Goal: Check status: Verify the current state of an ongoing process or item

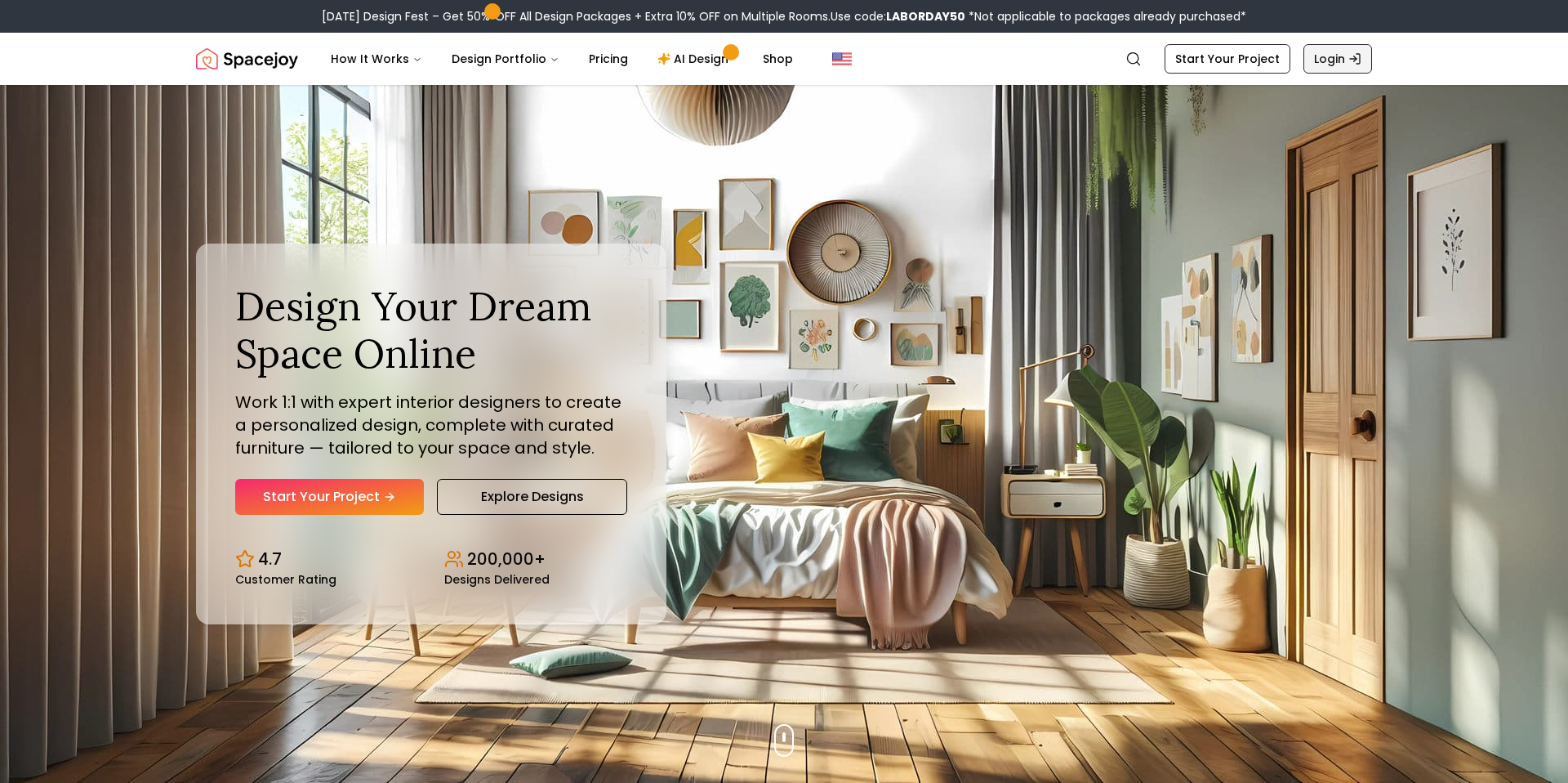
click at [1335, 63] on link "Login" at bounding box center [1337, 59] width 68 height 30
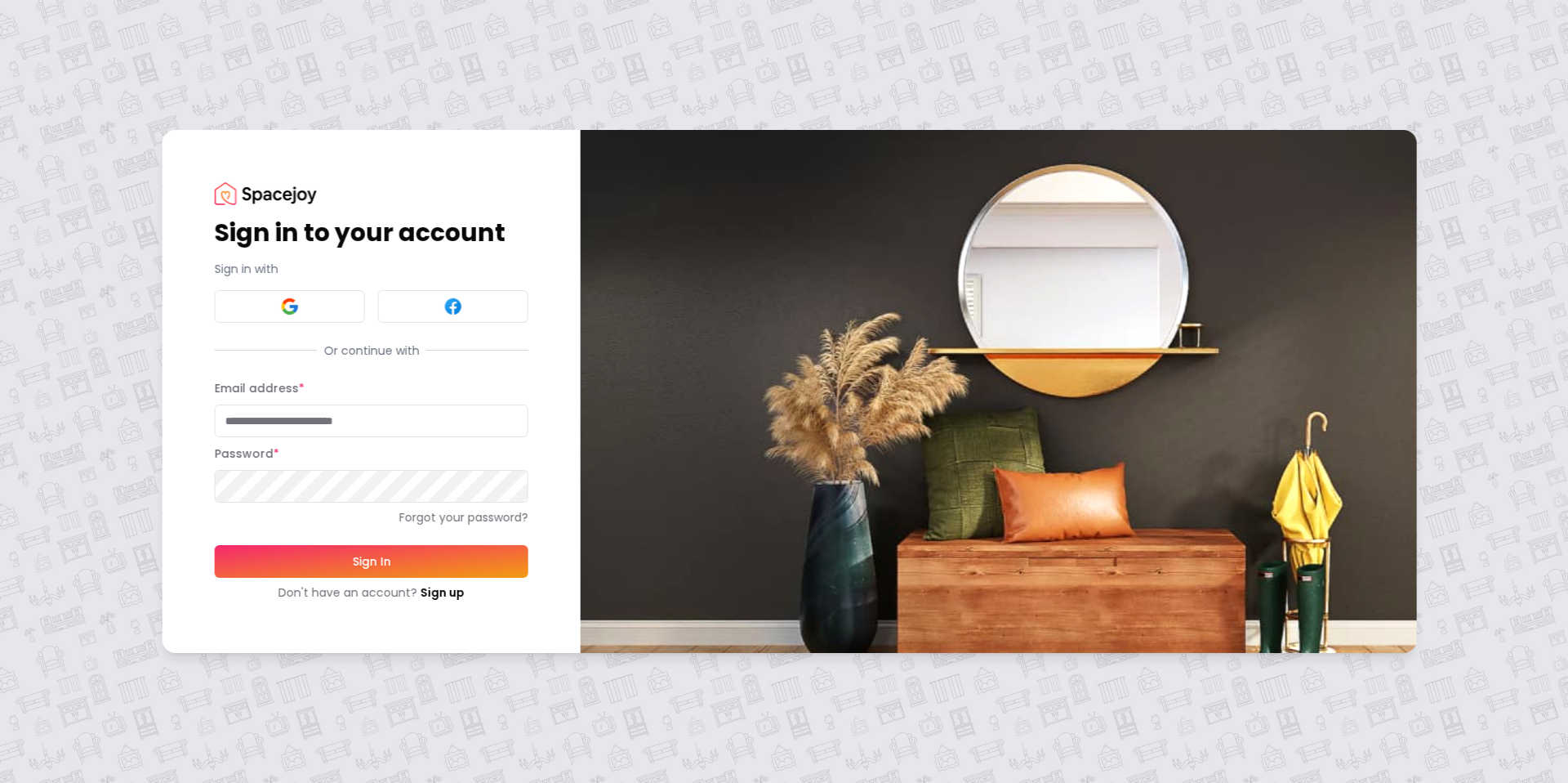
type input "**********"
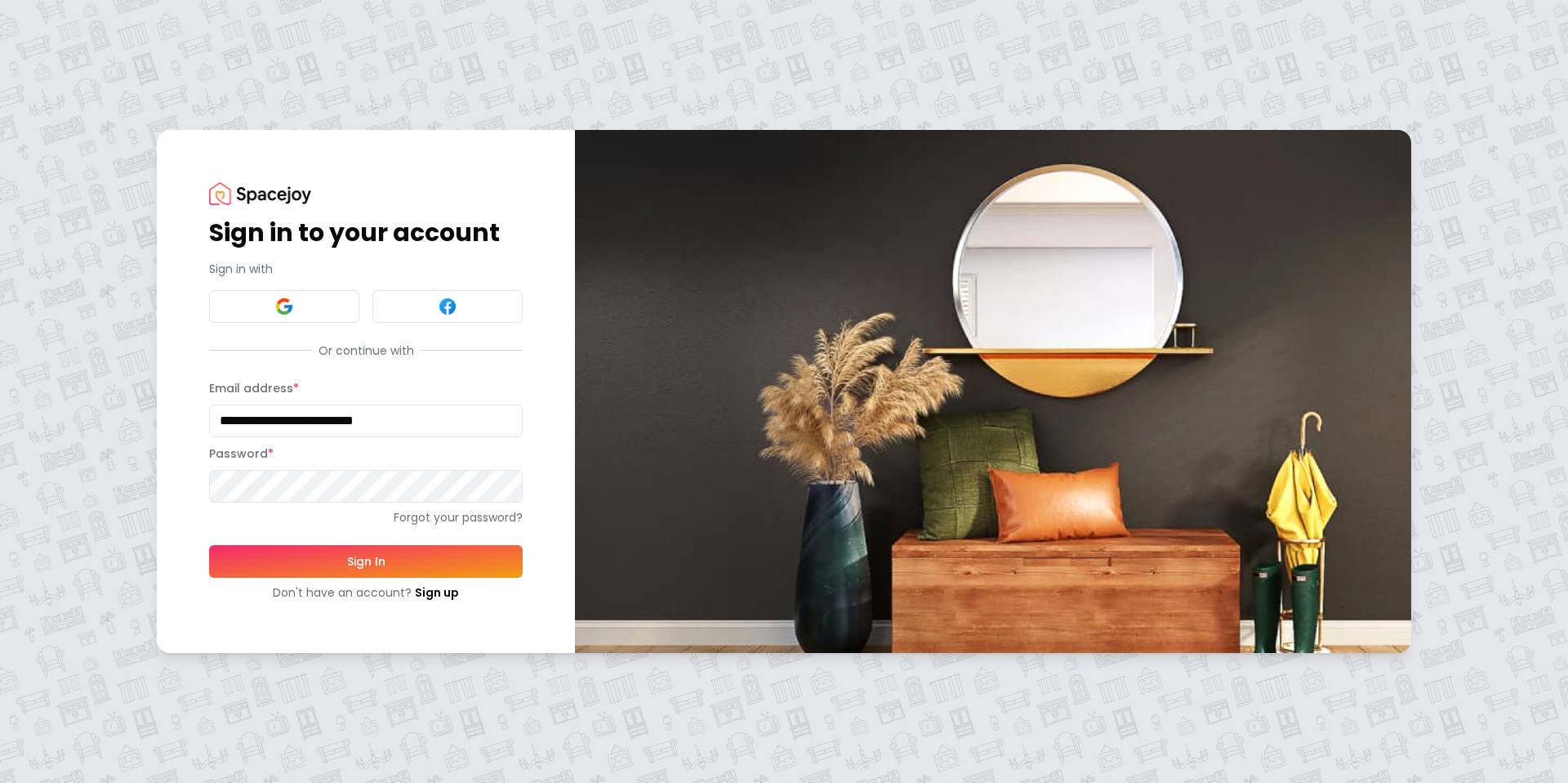
click at [412, 563] on button "Sign In" at bounding box center [365, 561] width 313 height 33
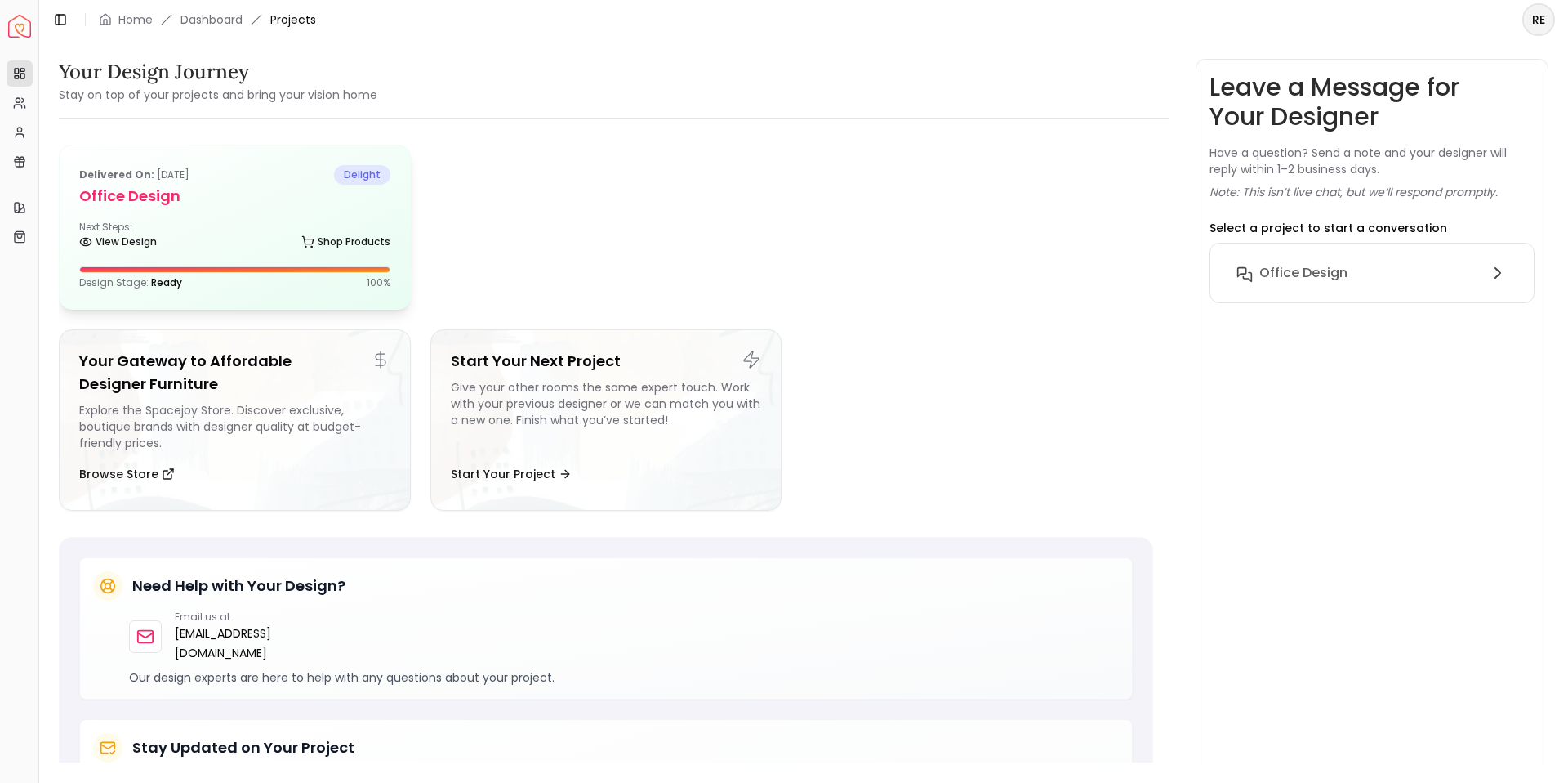
click at [235, 209] on div "Delivered on: Oct 21, 2024 delight Office Design Next Steps: View Design Shop P…" at bounding box center [234, 227] width 351 height 163
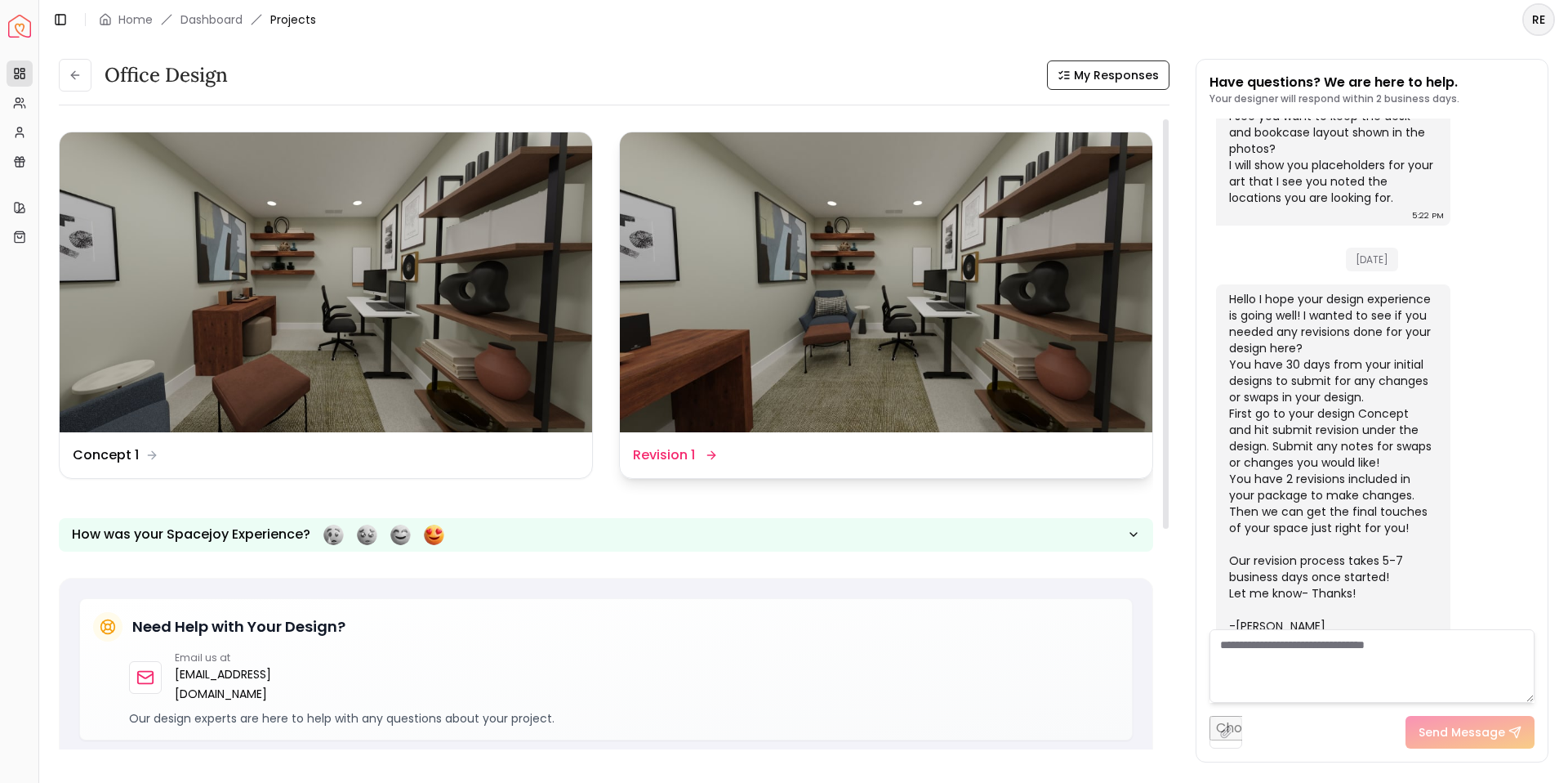
click at [663, 450] on dd "Revision 1" at bounding box center [663, 455] width 62 height 20
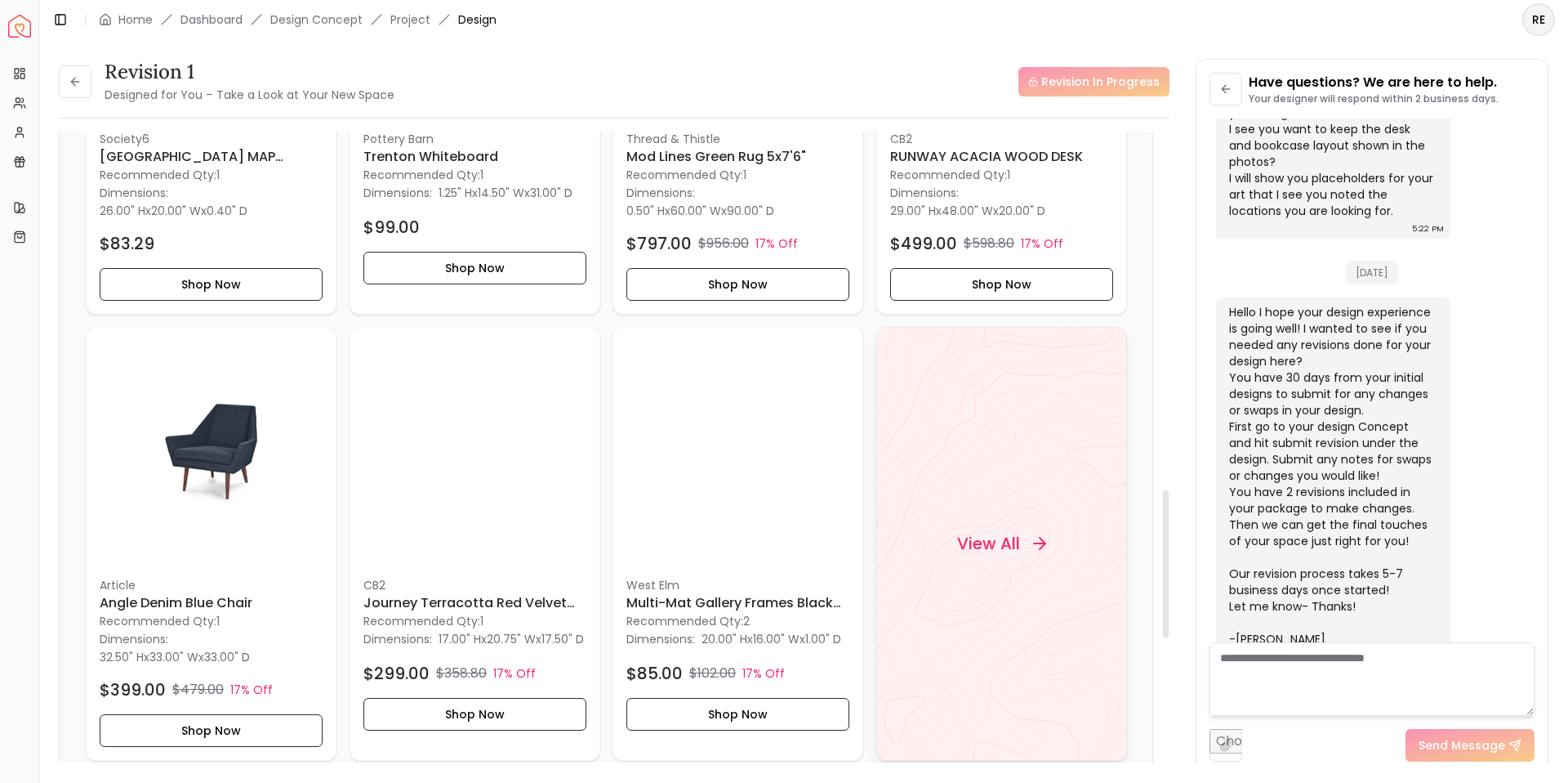
scroll to position [1516, 0]
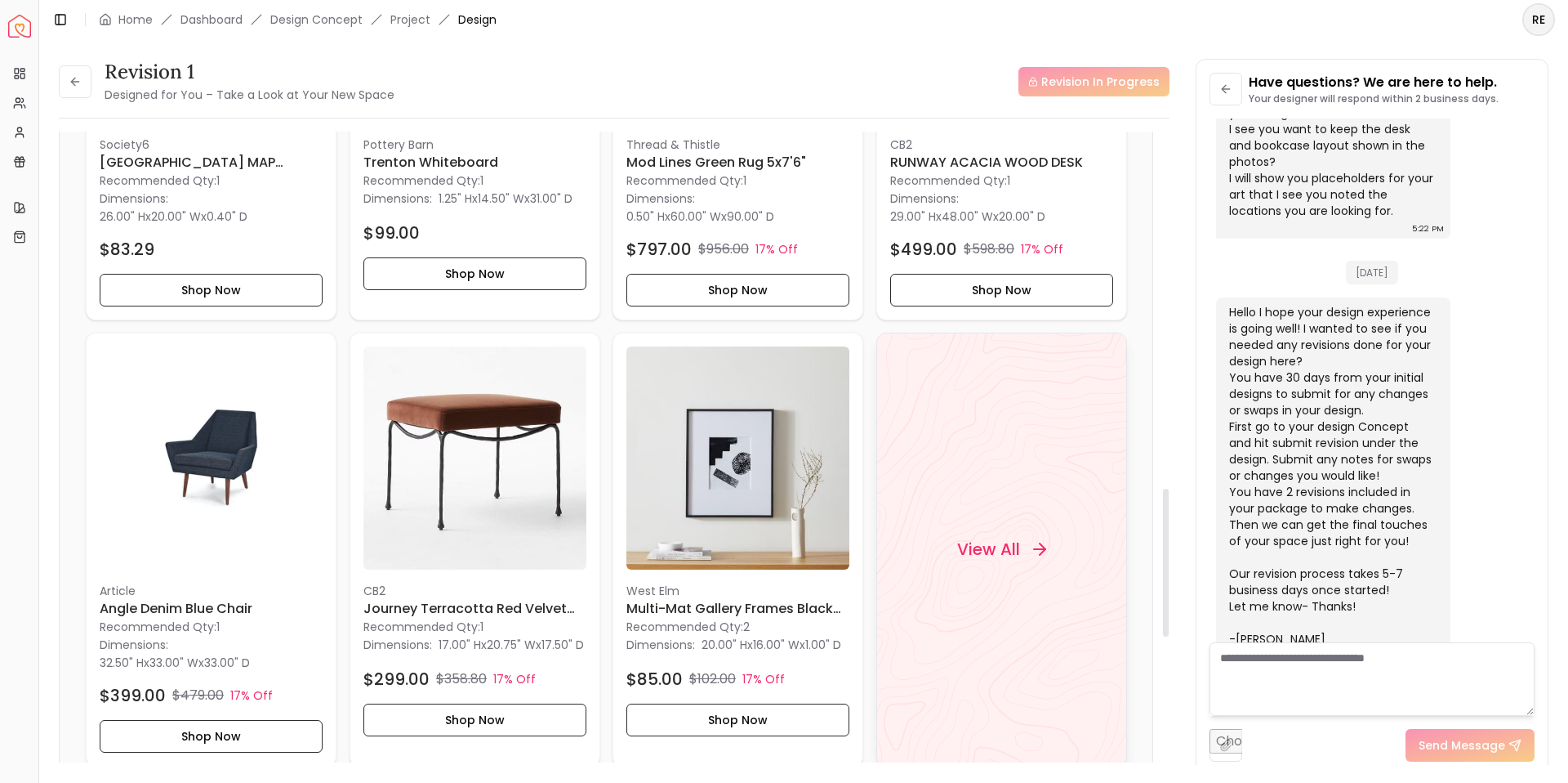
click at [990, 542] on h4 "View All" at bounding box center [987, 550] width 63 height 23
click at [78, 83] on icon at bounding box center [75, 82] width 13 height 13
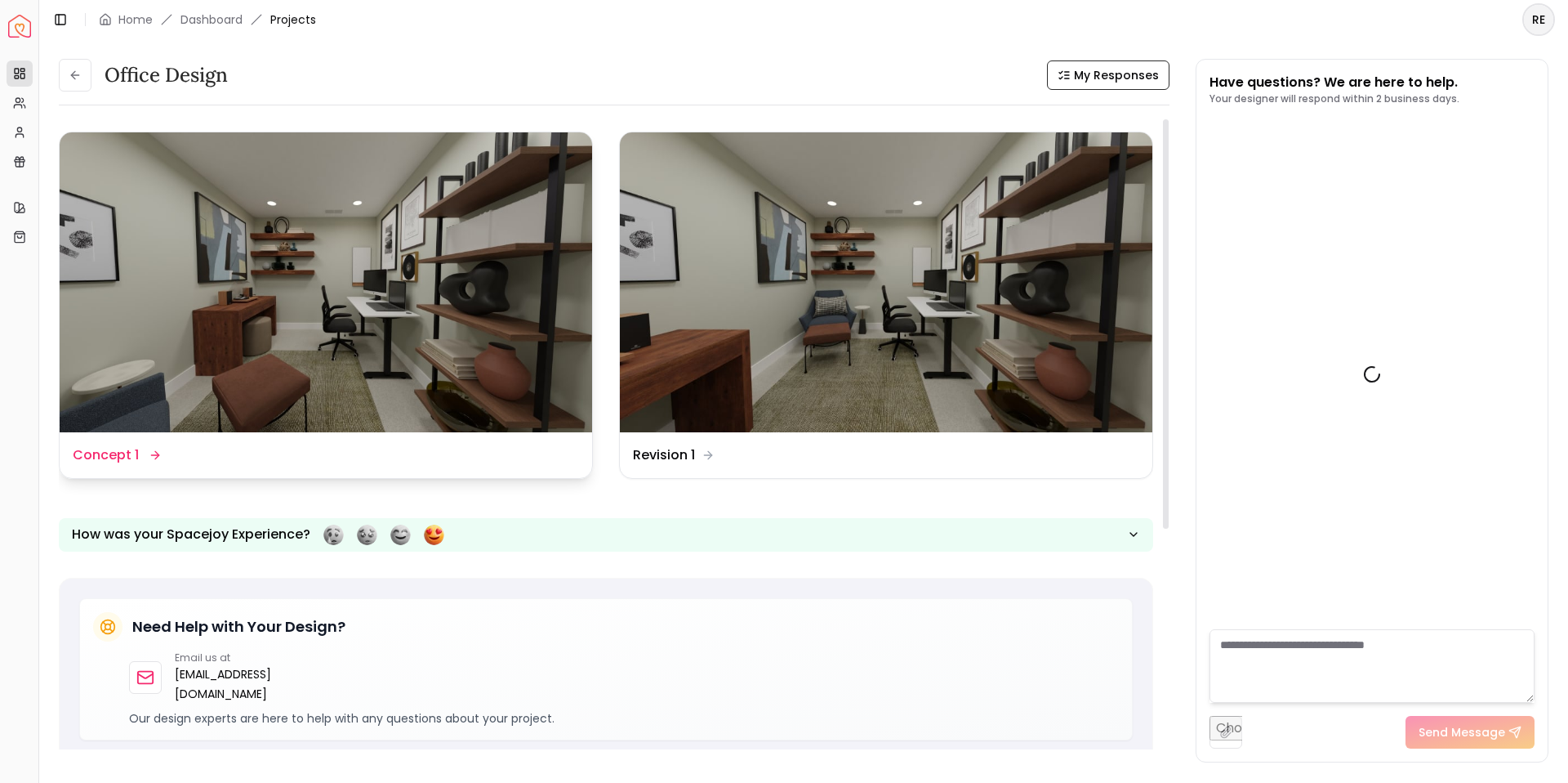
scroll to position [852, 0]
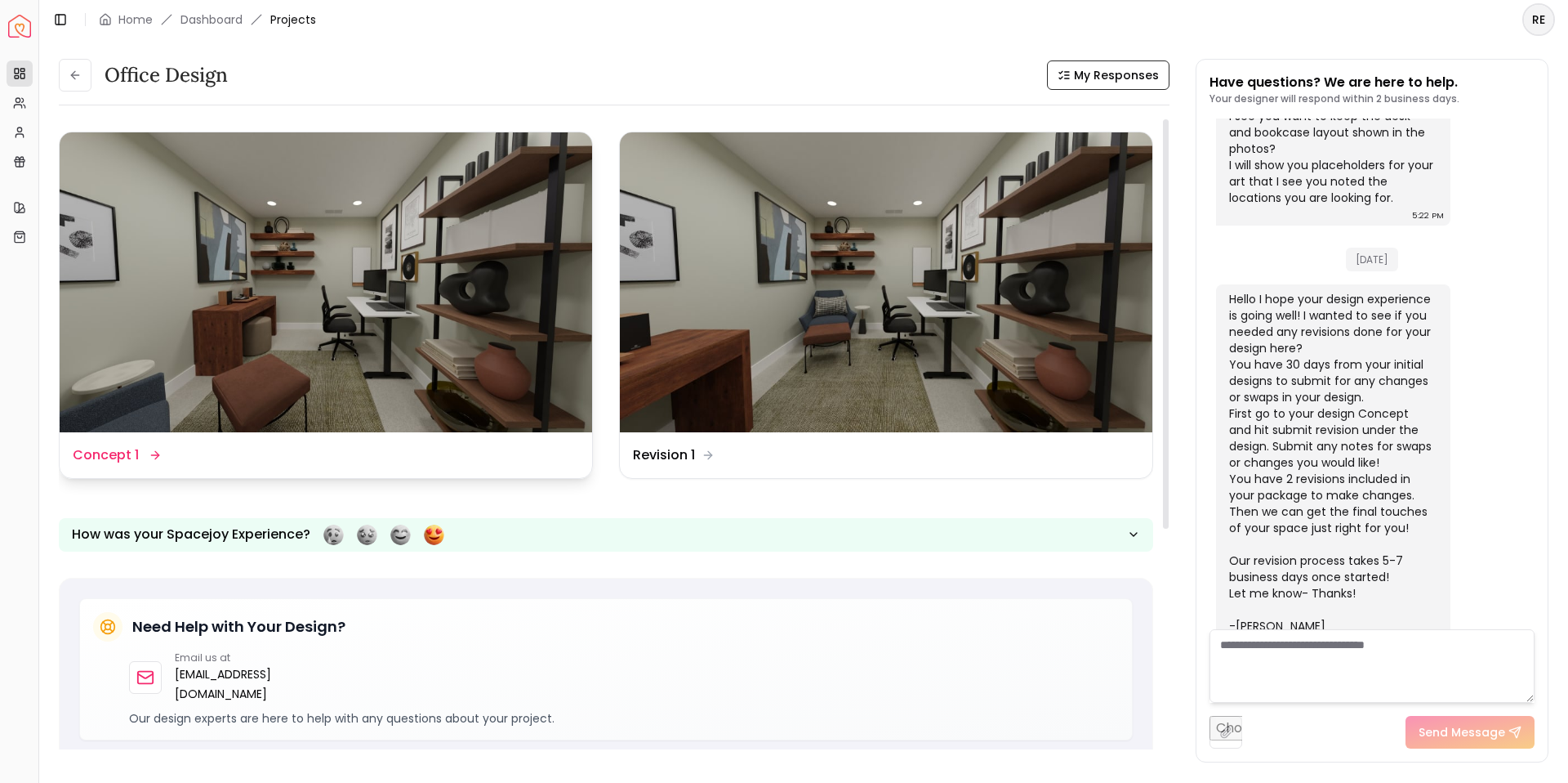
click at [384, 238] on img at bounding box center [326, 281] width 533 height 300
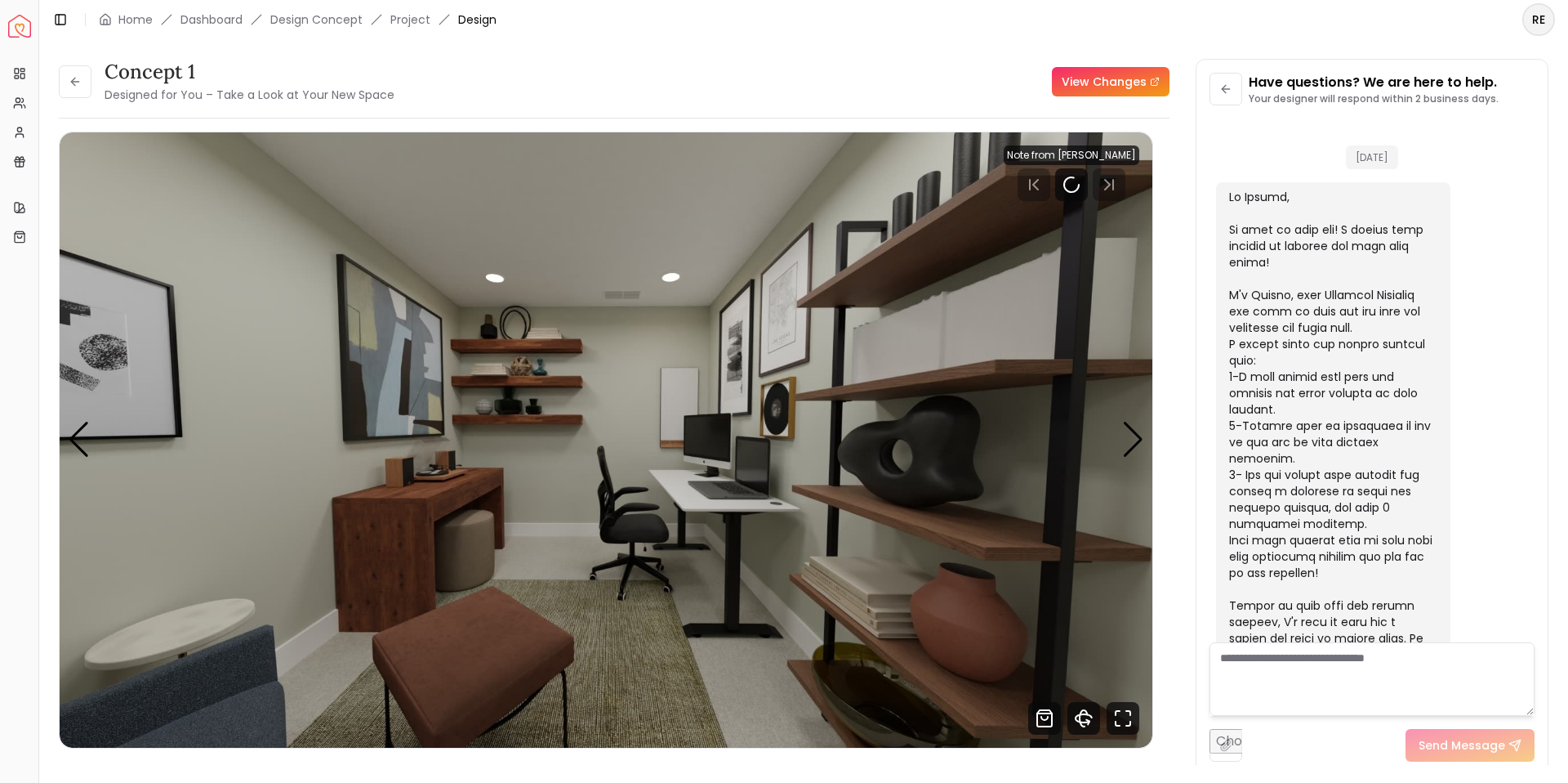
scroll to position [839, 0]
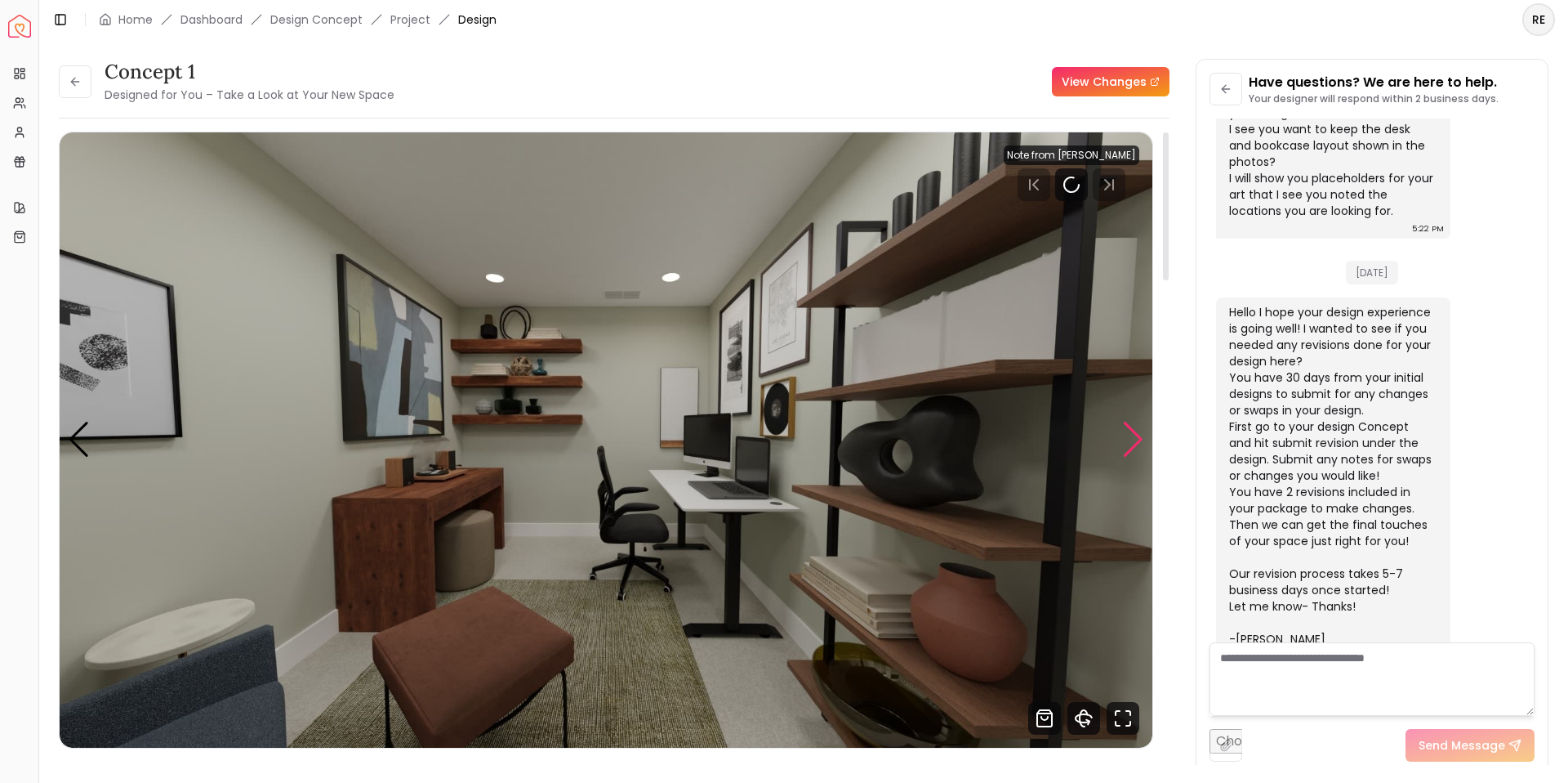
click at [1131, 431] on div "Next slide" at bounding box center [1132, 440] width 22 height 36
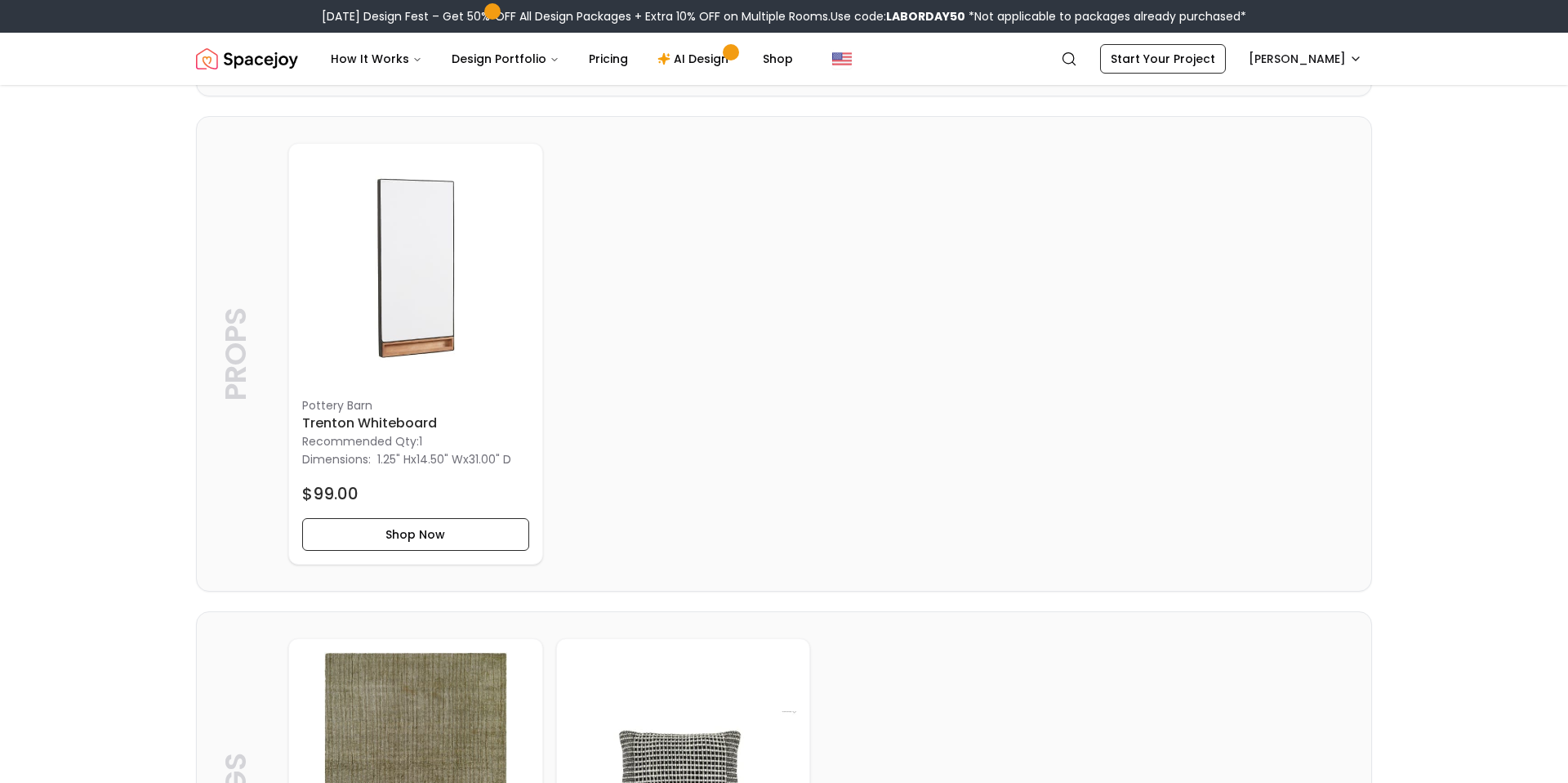
scroll to position [2151, 0]
click at [416, 429] on h6 "Trenton Whiteboard" at bounding box center [415, 422] width 227 height 20
